Goal: Task Accomplishment & Management: Use online tool/utility

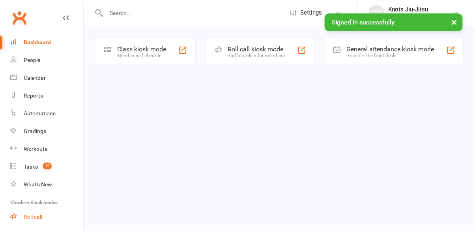
click at [29, 218] on div "Roll call" at bounding box center [33, 216] width 19 height 6
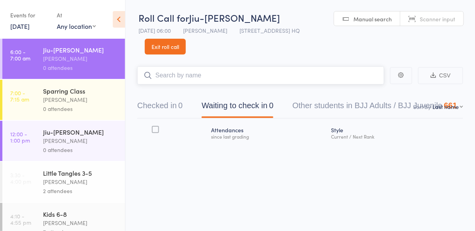
click at [174, 78] on input "search" at bounding box center [260, 75] width 247 height 18
type input "sanghun"
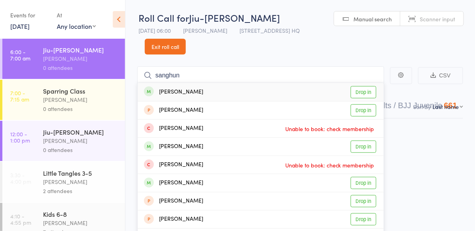
click at [173, 91] on div "[PERSON_NAME]" at bounding box center [173, 92] width 59 height 9
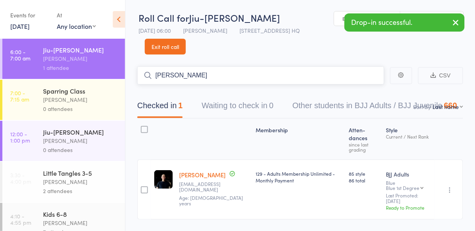
type input "[PERSON_NAME]"
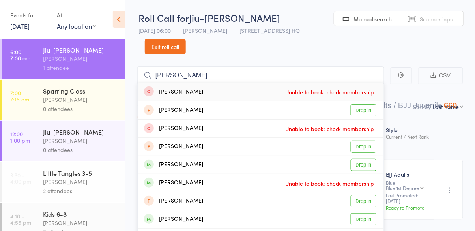
click at [177, 164] on div "[PERSON_NAME]" at bounding box center [173, 164] width 59 height 9
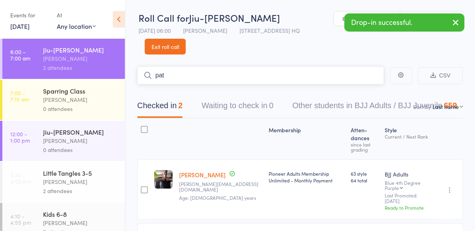
type input "pat"
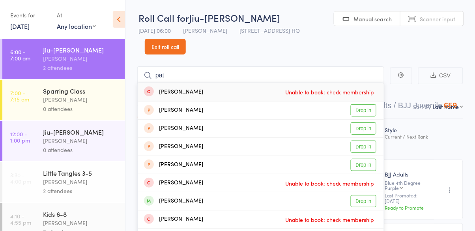
click at [187, 204] on div "[PERSON_NAME]" at bounding box center [173, 200] width 59 height 9
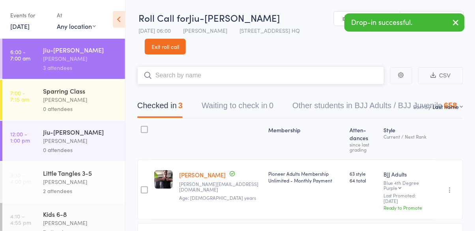
scroll to position [3, 0]
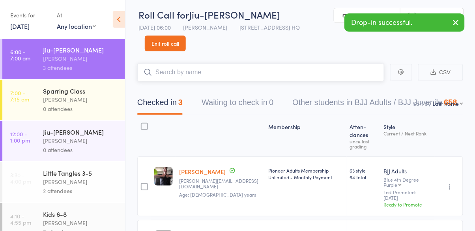
click at [159, 107] on button "Checked in 3" at bounding box center [159, 104] width 45 height 21
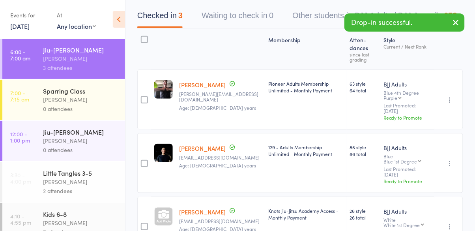
scroll to position [91, 0]
